Goal: Task Accomplishment & Management: Manage account settings

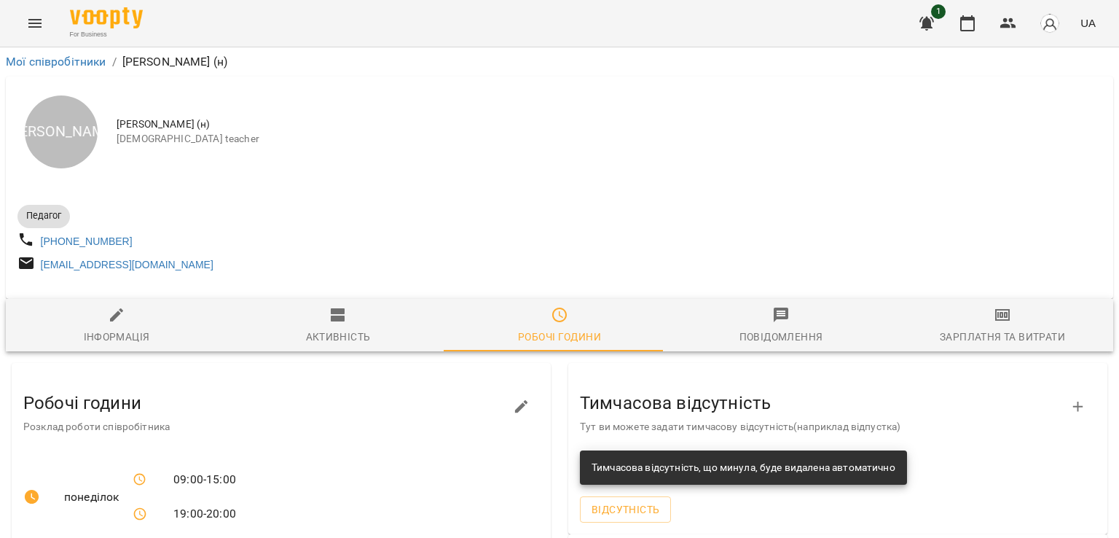
scroll to position [0, 3]
click at [962, 24] on icon "button" at bounding box center [967, 23] width 15 height 16
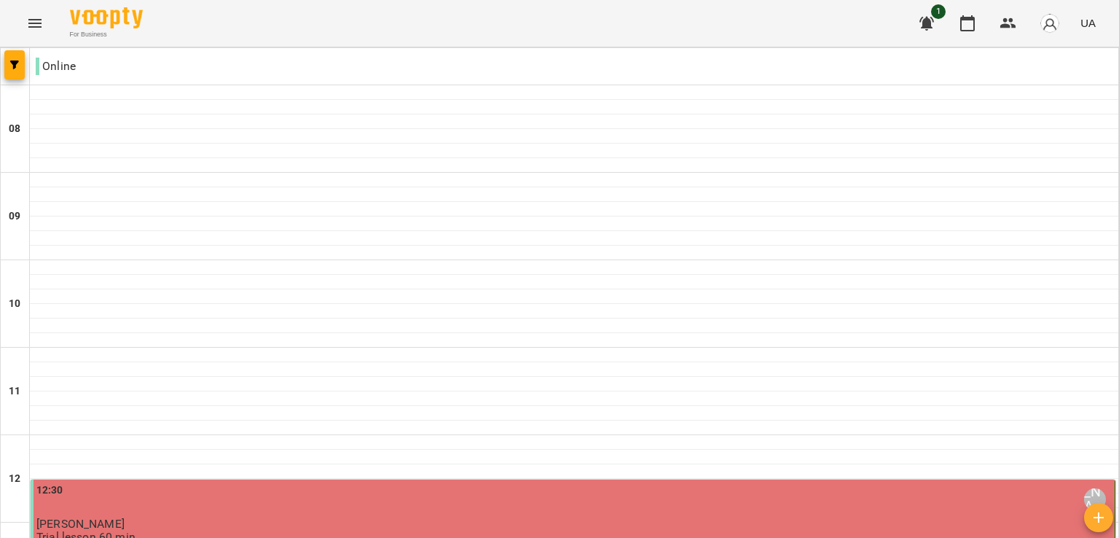
scroll to position [739, 0]
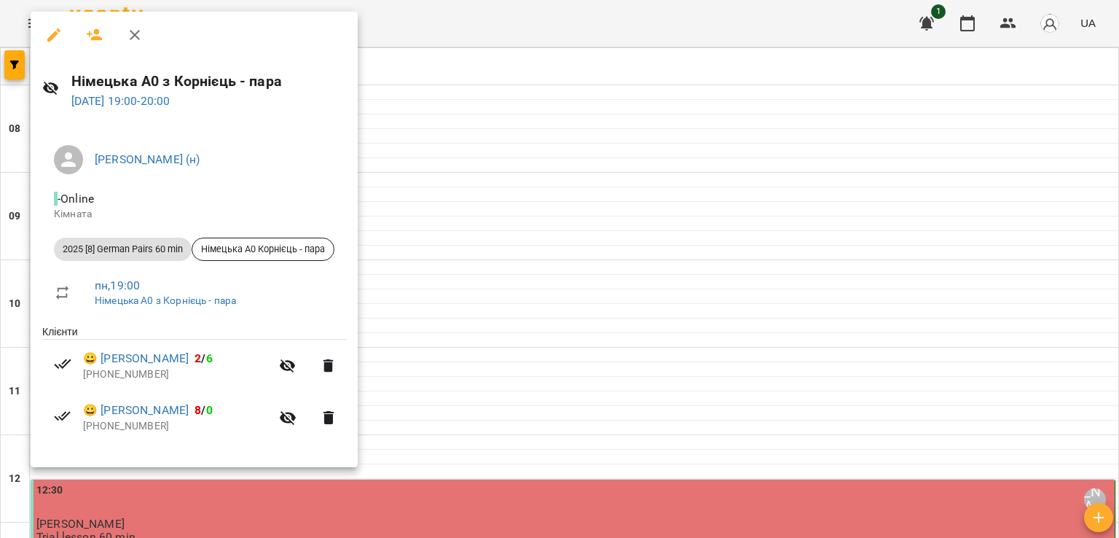
click at [88, 39] on icon "button" at bounding box center [94, 34] width 17 height 17
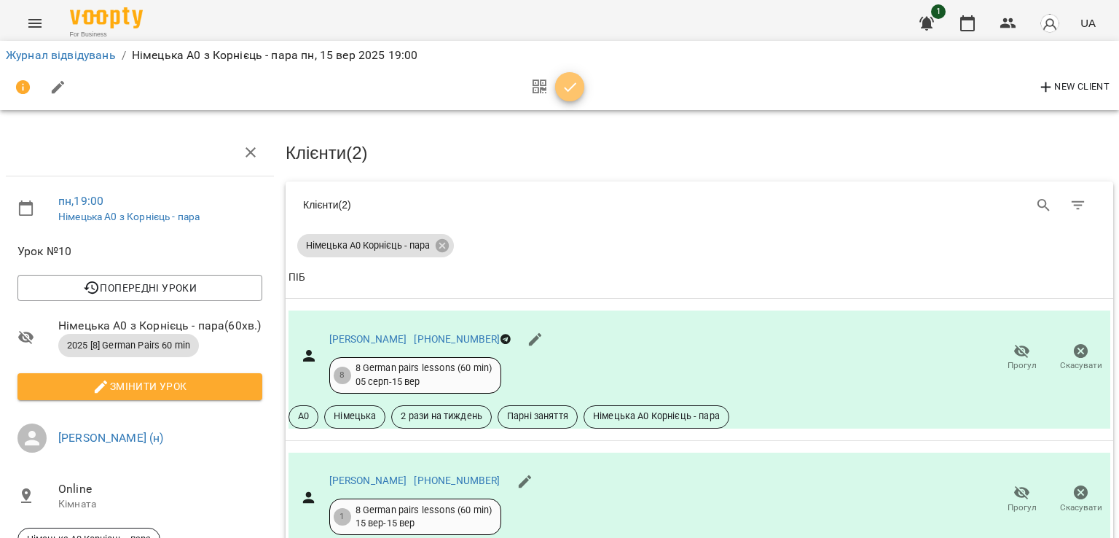
click at [565, 82] on icon "button" at bounding box center [570, 87] width 17 height 17
click at [972, 14] on button "button" at bounding box center [967, 23] width 35 height 35
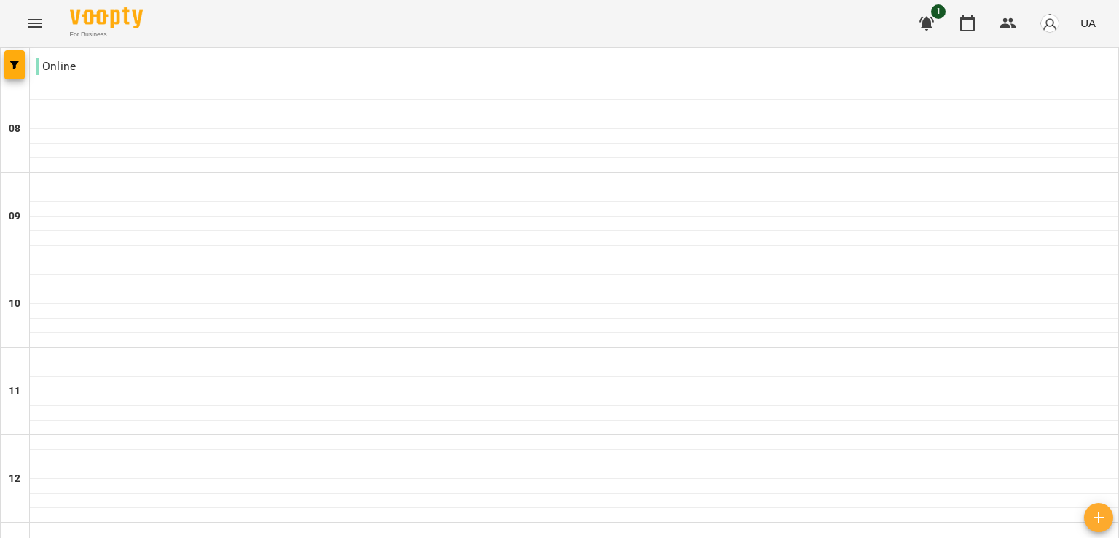
scroll to position [793, 0]
